Goal: Information Seeking & Learning: Learn about a topic

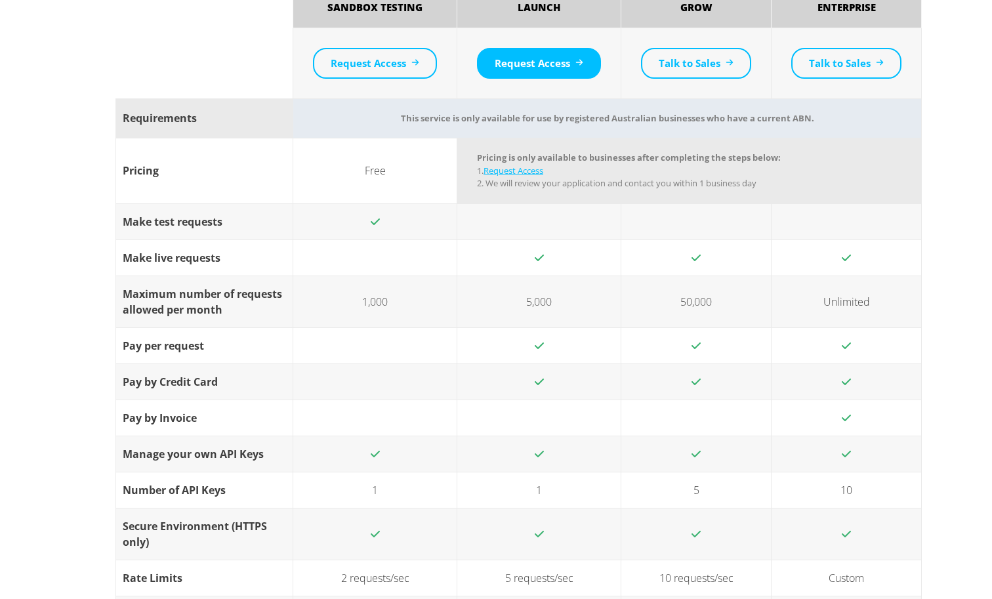
scroll to position [1515, 0]
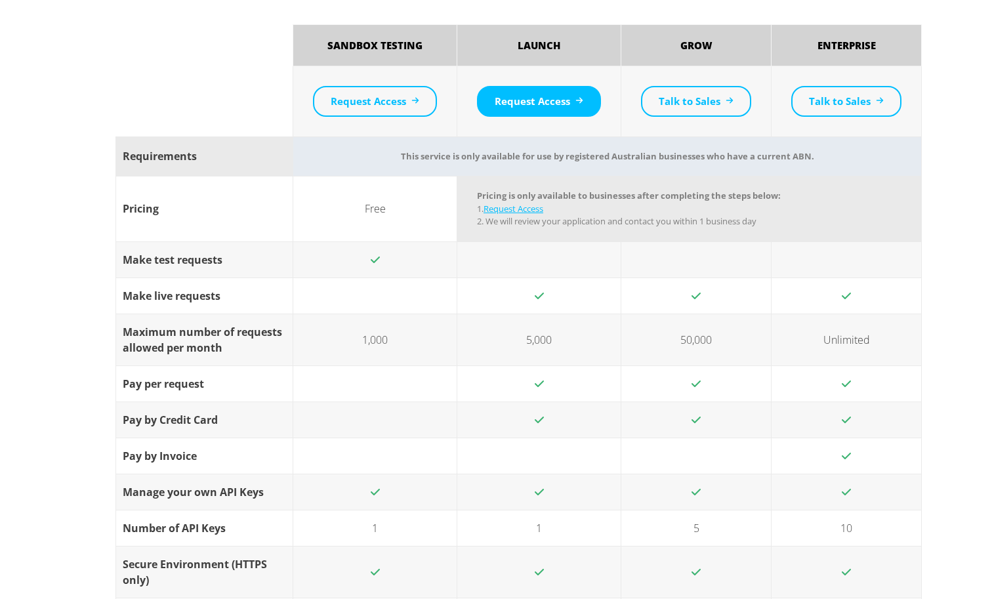
click at [396, 335] on td "1,000" at bounding box center [375, 340] width 164 height 52
click at [394, 343] on td "1,000" at bounding box center [375, 340] width 164 height 52
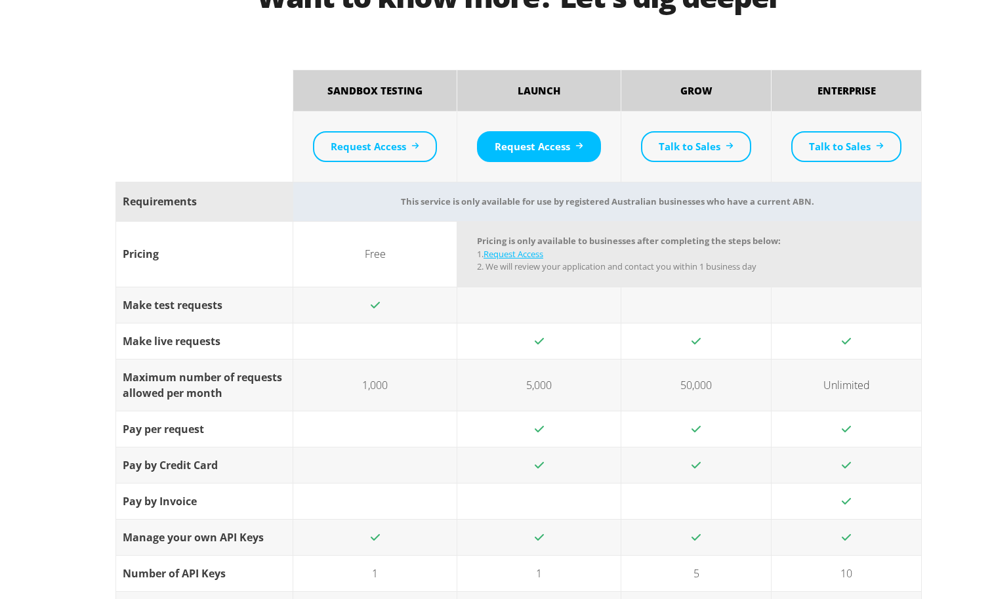
scroll to position [1454, 0]
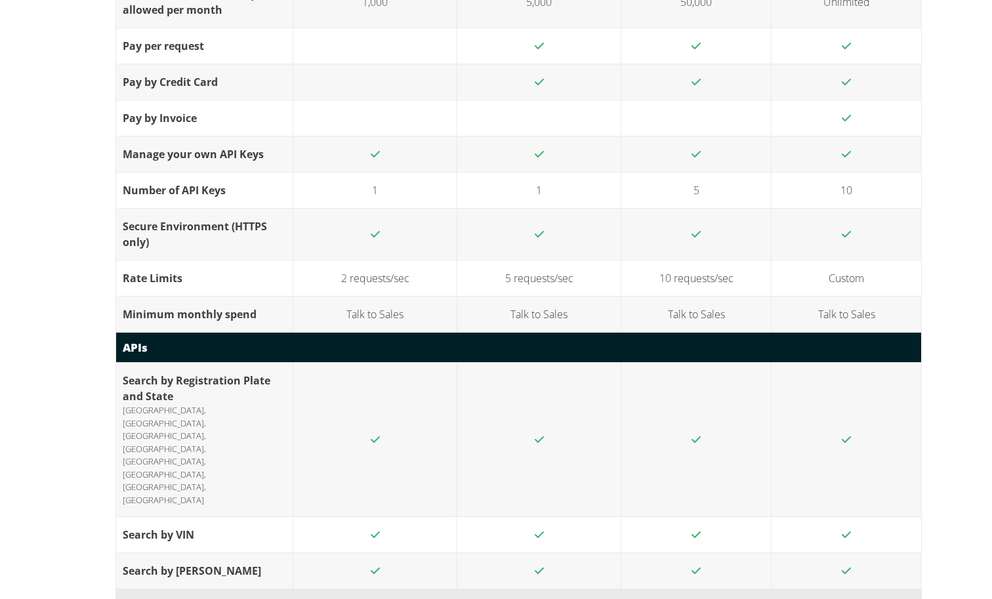
click at [565, 243] on td at bounding box center [539, 234] width 164 height 52
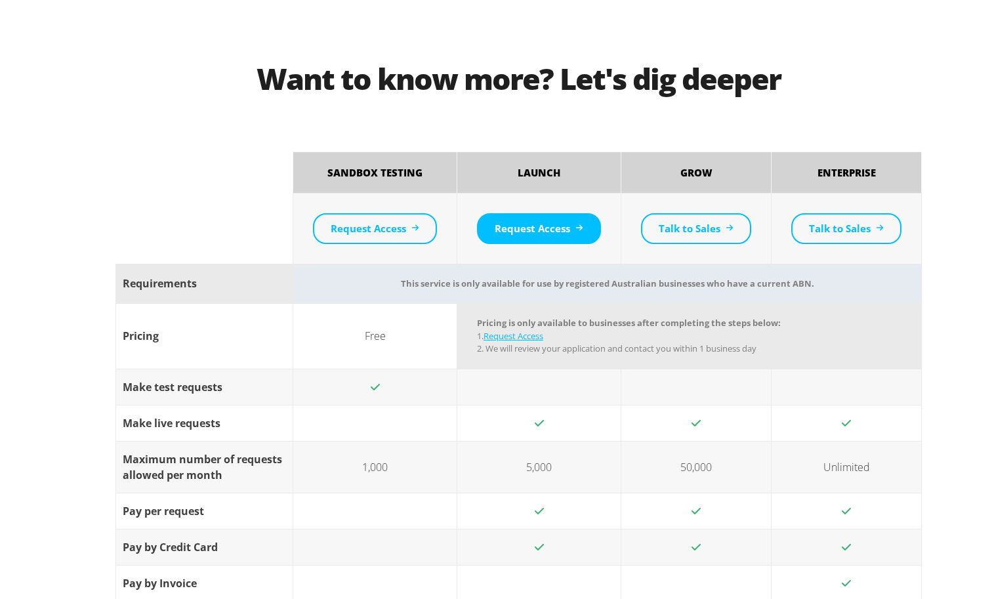
scroll to position [1372, 0]
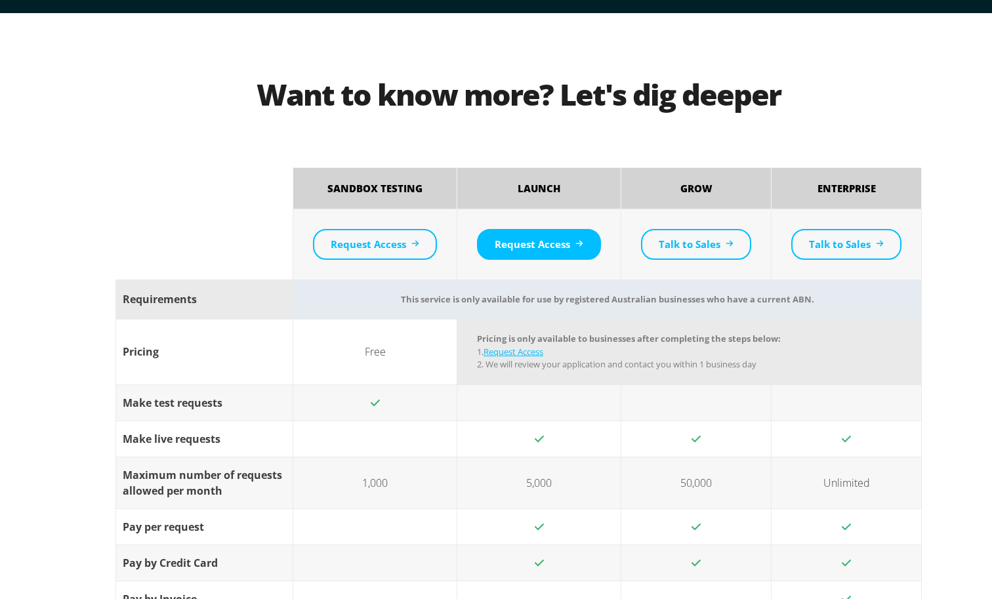
click at [575, 345] on td "Pricing is only available to businesses after completing the steps below: 1. Re…" at bounding box center [689, 353] width 465 height 66
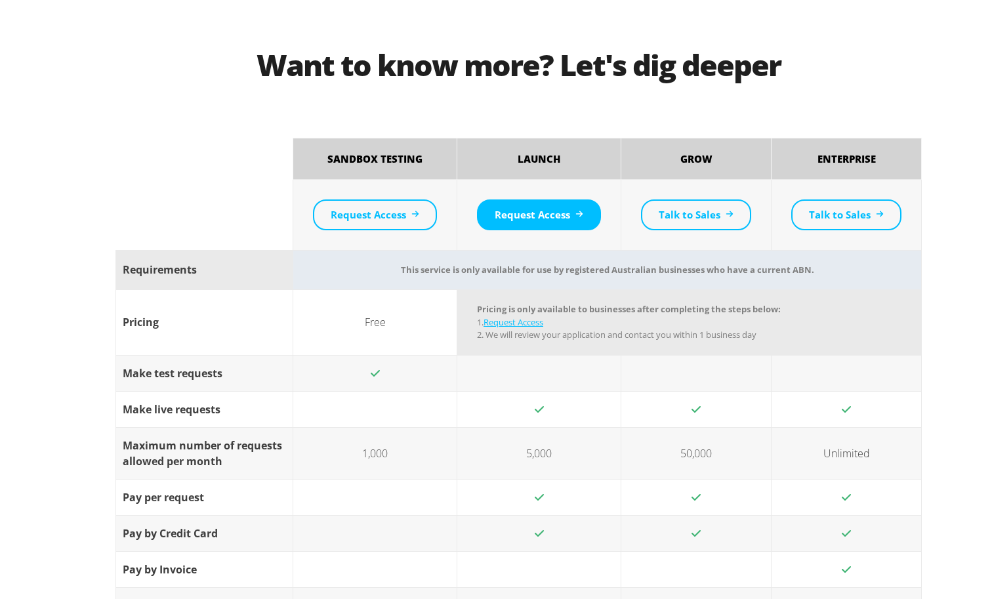
click at [553, 456] on td "5,000" at bounding box center [539, 453] width 164 height 52
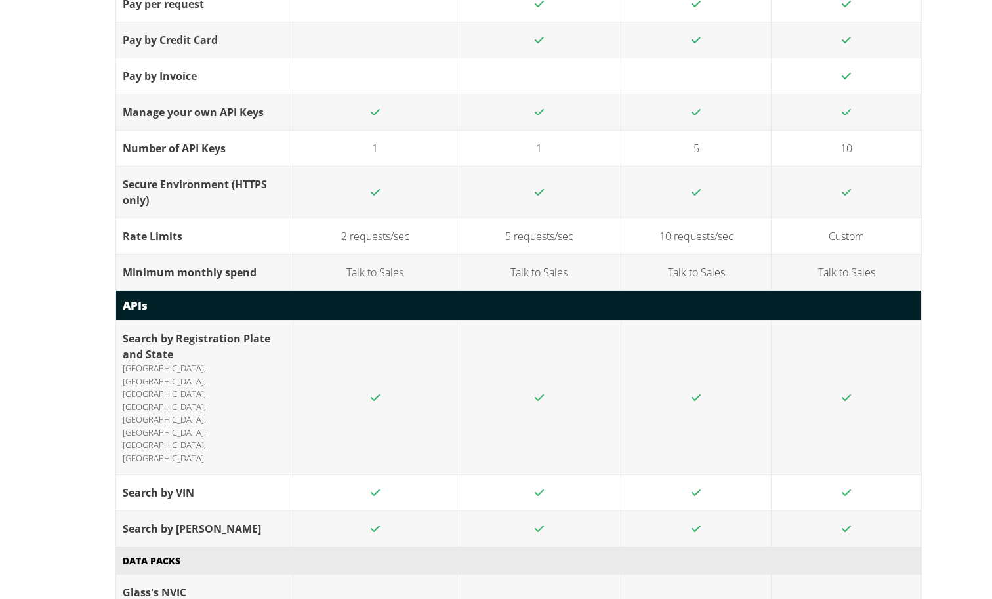
scroll to position [1894, 0]
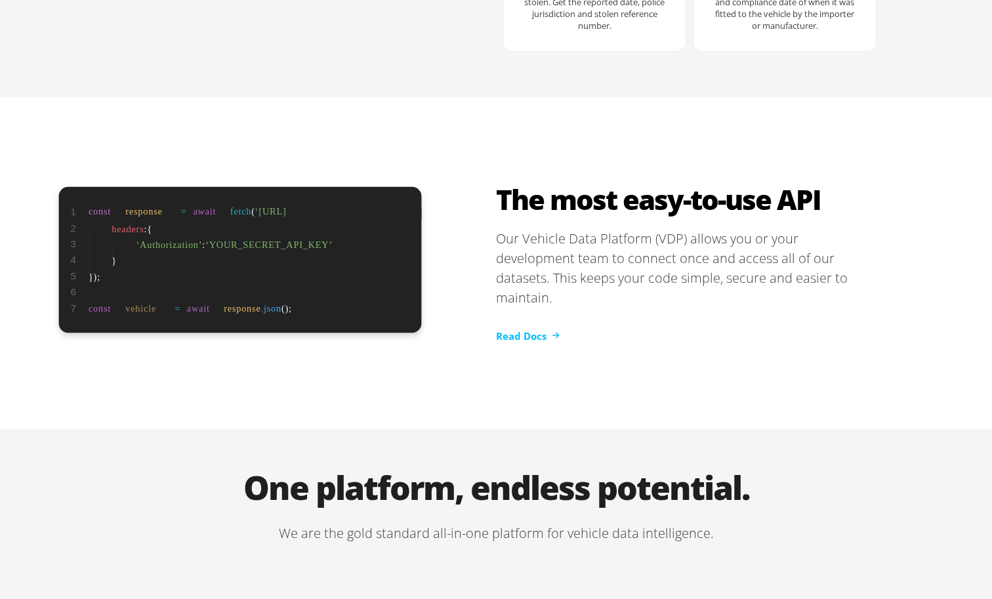
scroll to position [2130, 0]
